Goal: Task Accomplishment & Management: Manage account settings

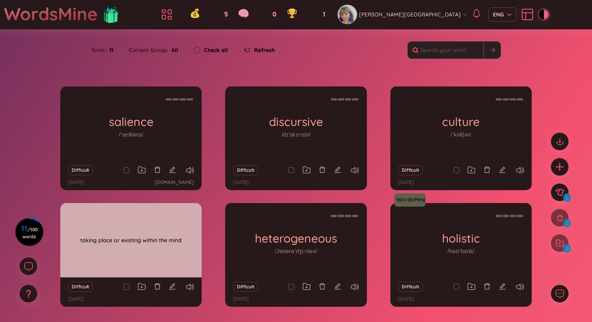
click at [128, 246] on h1 "intrapersonal" at bounding box center [130, 243] width 141 height 14
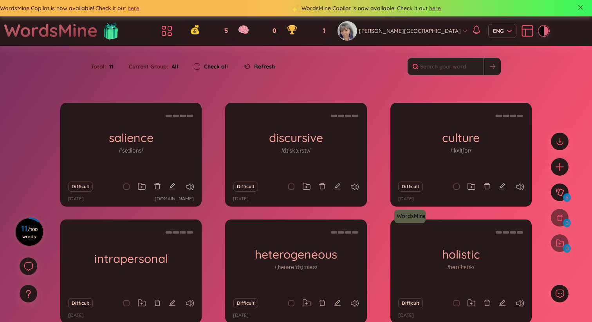
click at [31, 233] on h3 "11 / 100 words" at bounding box center [29, 233] width 18 height 14
click at [174, 31] on icon at bounding box center [167, 31] width 14 height 14
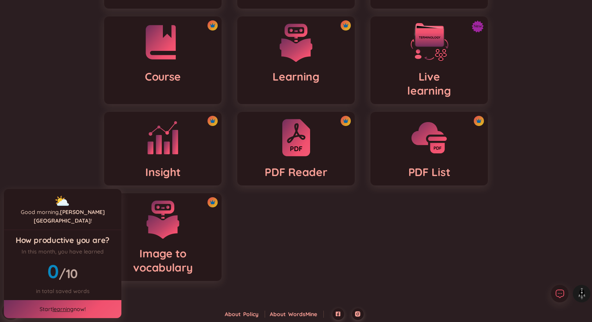
scroll to position [166, 0]
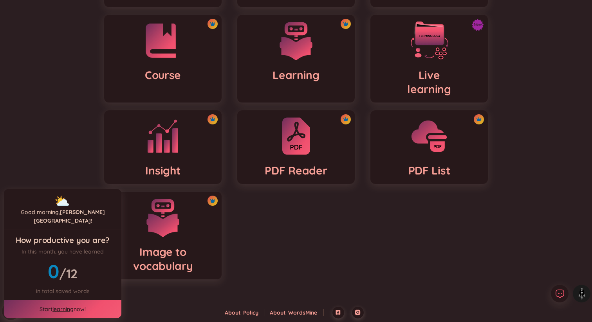
click at [65, 277] on span "/ 12" at bounding box center [68, 274] width 18 height 16
click at [289, 265] on ul "Dashboard Folders Collaborative folders Course Learning New Live learning Insig…" at bounding box center [295, 103] width 399 height 368
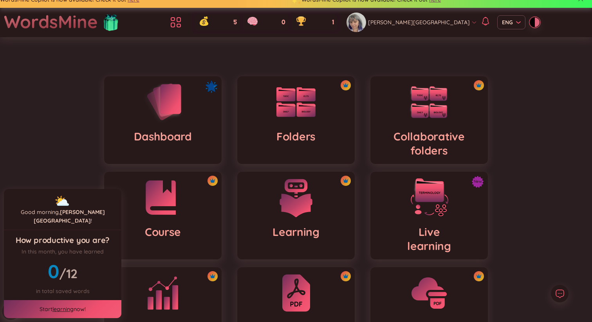
scroll to position [0, 0]
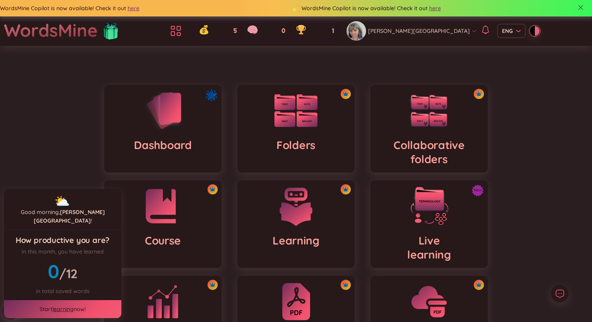
click at [295, 119] on img at bounding box center [295, 110] width 43 height 33
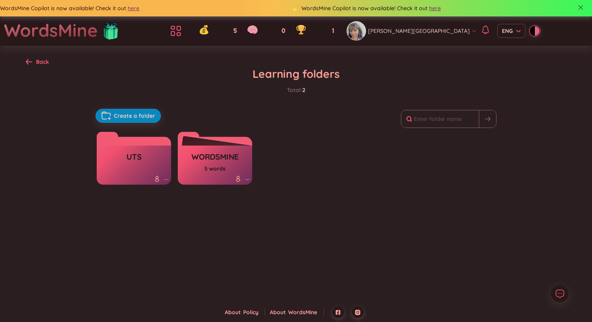
click at [214, 164] on h3 "WordsMine" at bounding box center [214, 159] width 47 height 15
click at [142, 161] on div "UTS" at bounding box center [134, 165] width 74 height 39
click at [156, 177] on icon at bounding box center [157, 178] width 2 height 2
click at [130, 153] on h3 "UTS" at bounding box center [133, 159] width 15 height 15
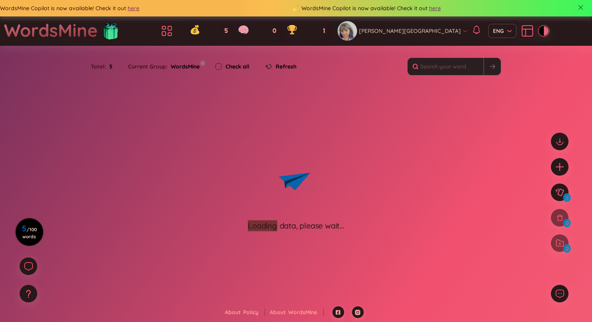
click at [130, 153] on div "Loading data, please wait..." at bounding box center [296, 167] width 592 height 128
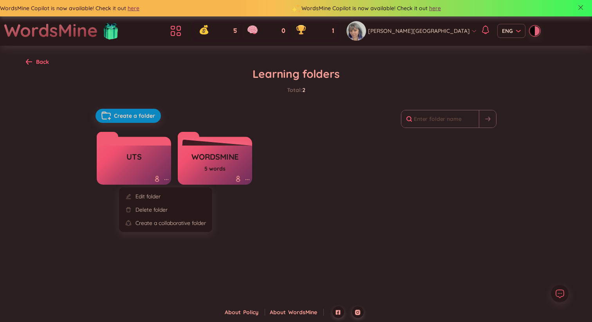
click at [166, 179] on icon at bounding box center [166, 179] width 1 height 1
click at [160, 208] on div "Delete folder" at bounding box center [151, 210] width 32 height 9
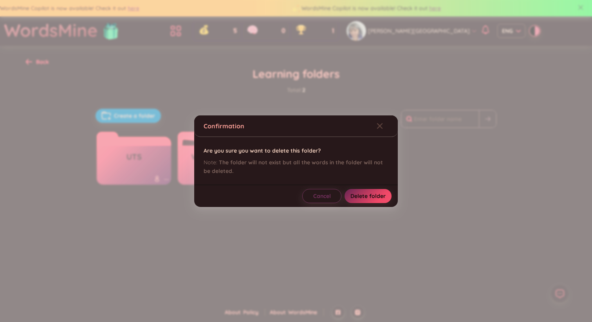
click at [370, 196] on span "Delete folder" at bounding box center [367, 196] width 35 height 8
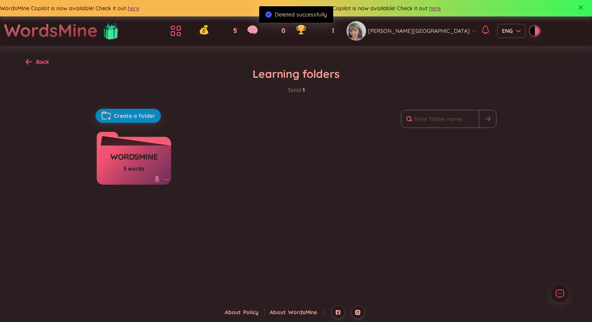
click at [134, 161] on h3 "WordsMine" at bounding box center [133, 159] width 47 height 15
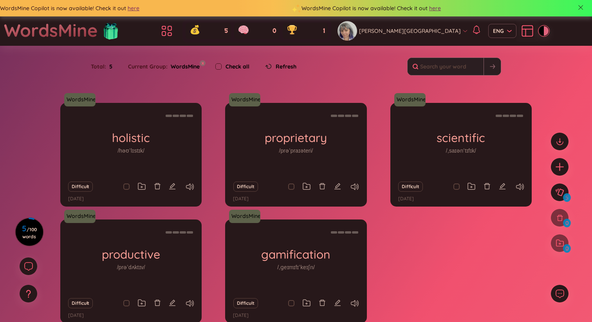
scroll to position [12, 0]
click at [233, 65] on label "Check all" at bounding box center [238, 66] width 24 height 9
checkbox input "true"
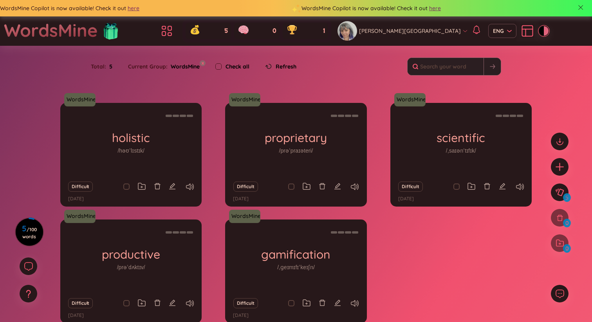
checkbox input "true"
click at [233, 65] on label "Check all" at bounding box center [238, 66] width 24 height 9
checkbox input "false"
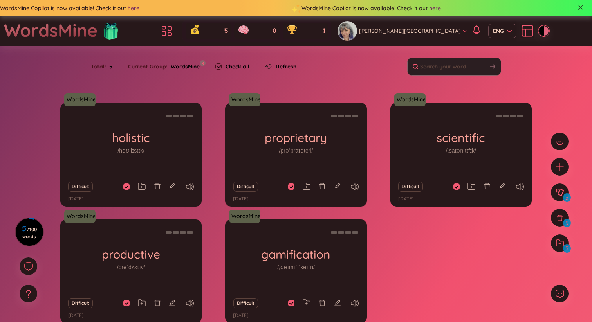
checkbox input "false"
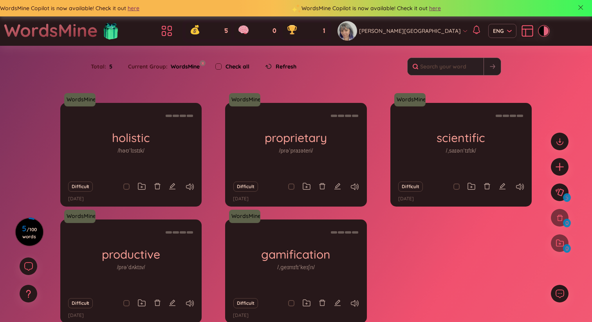
click at [283, 67] on span "Refresh" at bounding box center [286, 66] width 21 height 9
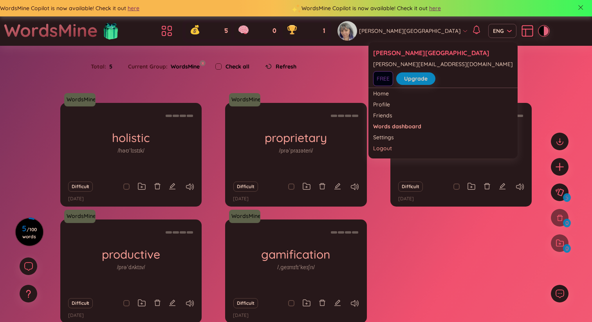
click at [462, 32] on icon at bounding box center [464, 30] width 5 height 5
click at [390, 138] on link "Settings" at bounding box center [443, 138] width 140 height 8
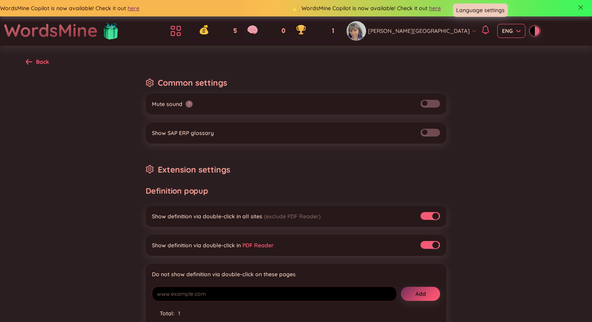
click at [502, 33] on span "ENG" at bounding box center [511, 31] width 19 height 8
click at [478, 58] on div "ENG" at bounding box center [479, 60] width 19 height 9
click at [183, 32] on icon at bounding box center [176, 31] width 14 height 14
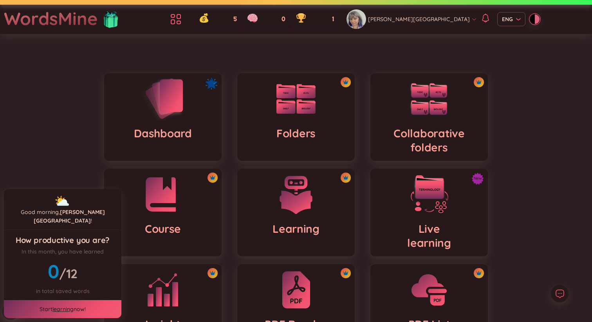
scroll to position [7, 0]
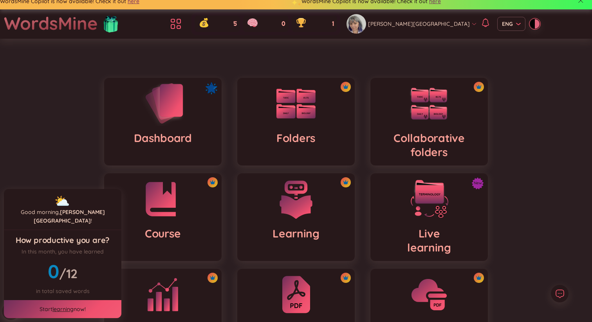
click at [163, 116] on img at bounding box center [162, 103] width 43 height 45
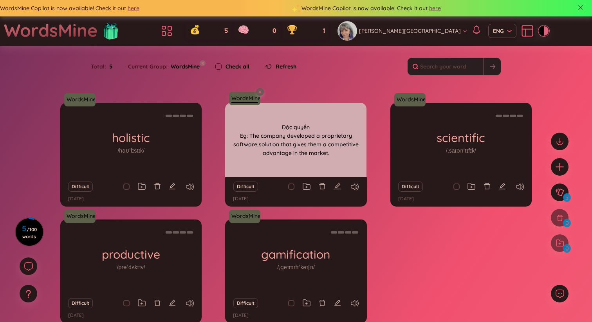
click at [247, 99] on link "WordsMine" at bounding box center [244, 98] width 33 height 8
